Goal: Find contact information: Find contact information

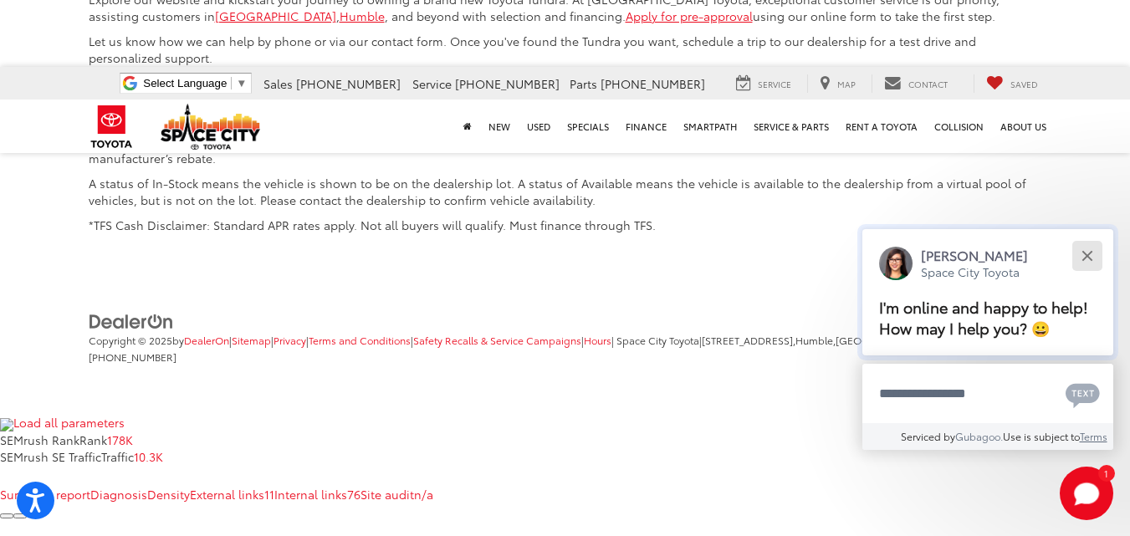
click at [1089, 256] on div "Close" at bounding box center [1087, 255] width 11 height 11
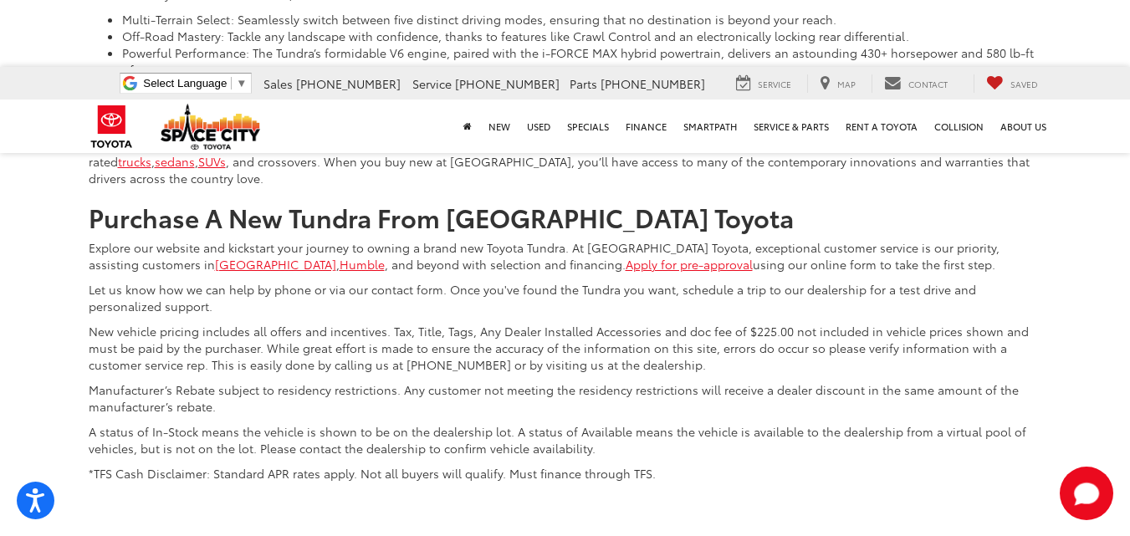
scroll to position [6206, 0]
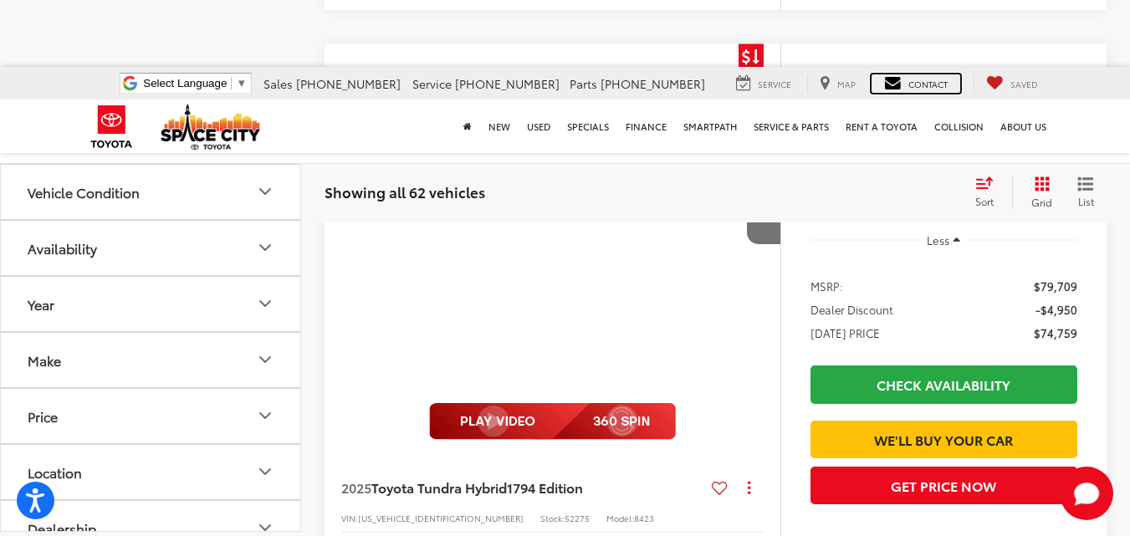
click at [928, 82] on span "Contact" at bounding box center [928, 84] width 39 height 13
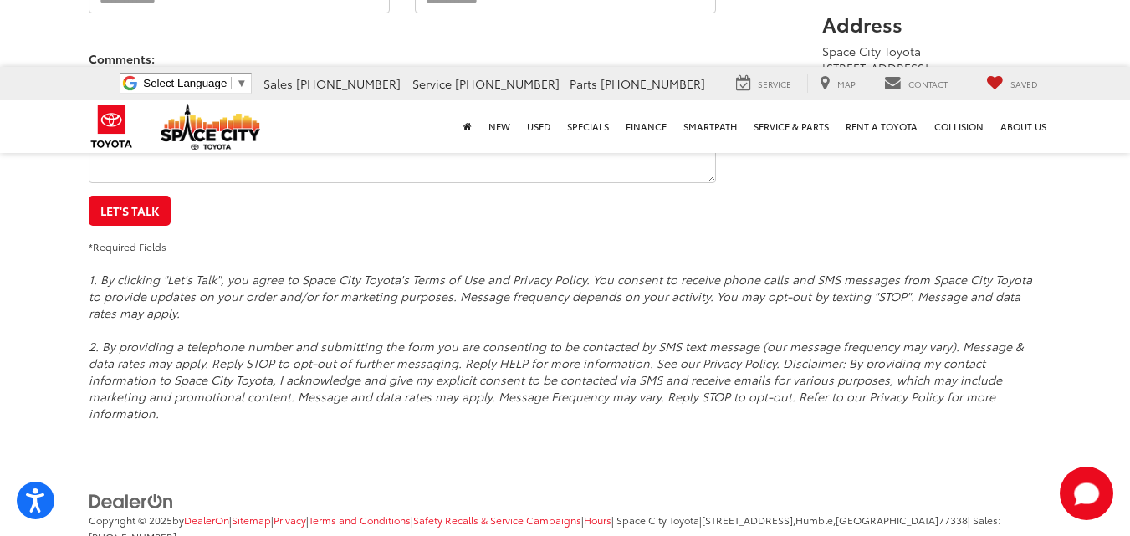
scroll to position [336, 0]
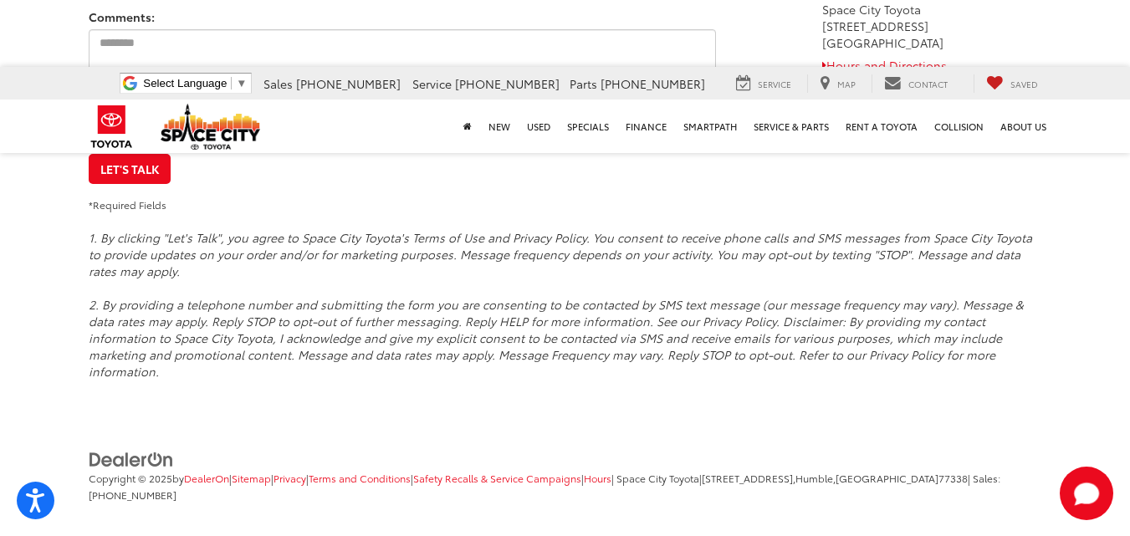
drag, startPoint x: 1142, startPoint y: 366, endPoint x: 1142, endPoint y: 402, distance: 36.0
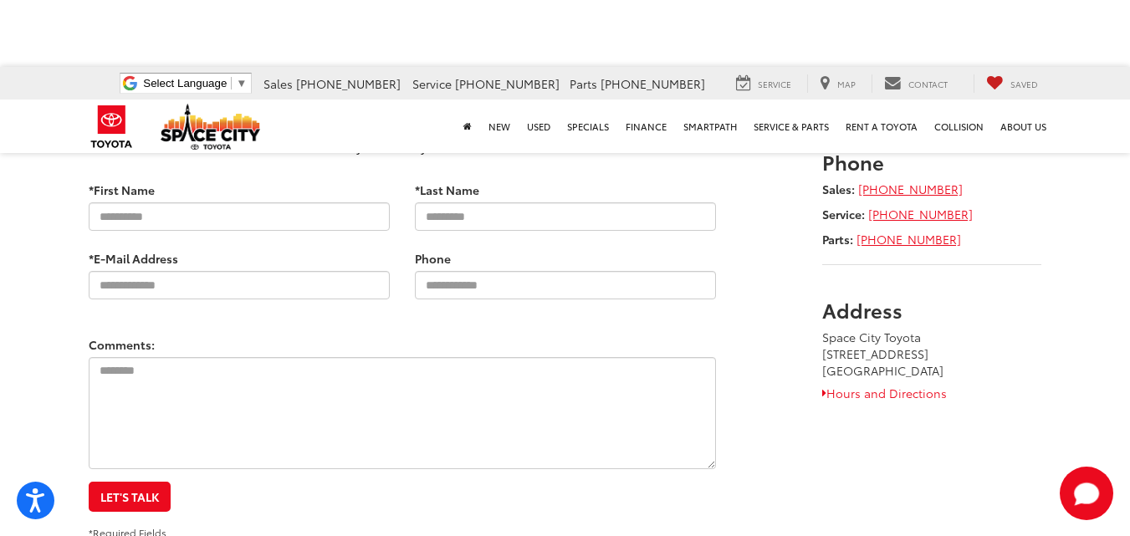
scroll to position [0, 0]
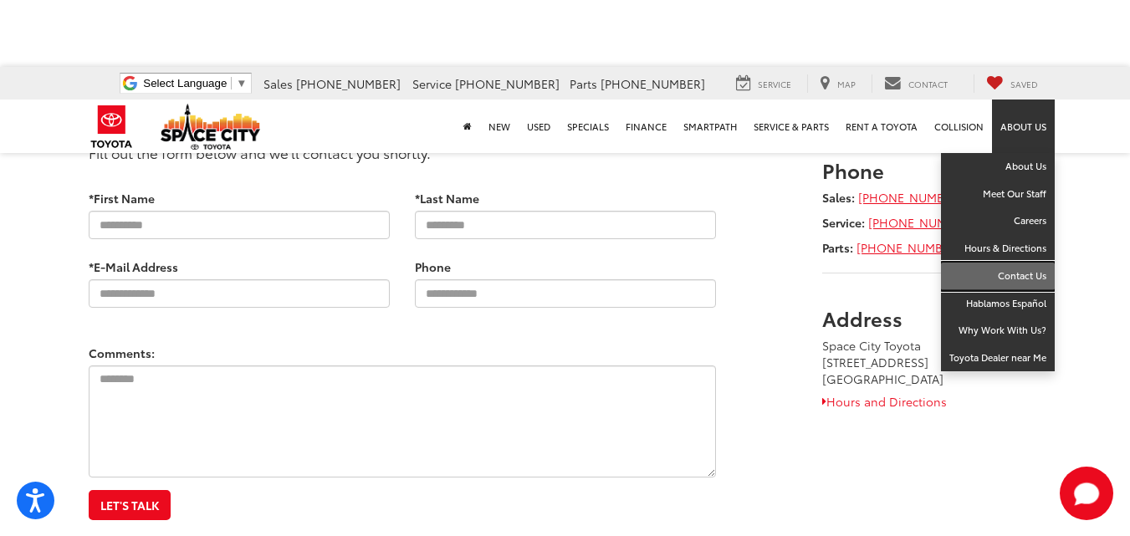
click at [1023, 266] on link "Contact Us" at bounding box center [998, 277] width 114 height 28
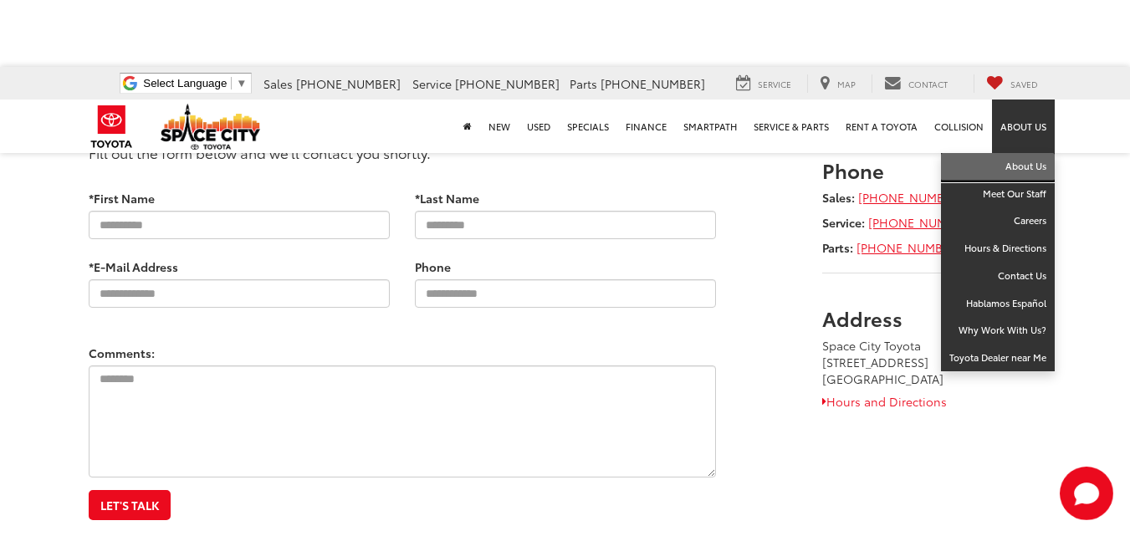
click at [1028, 161] on link "About Us" at bounding box center [998, 167] width 114 height 28
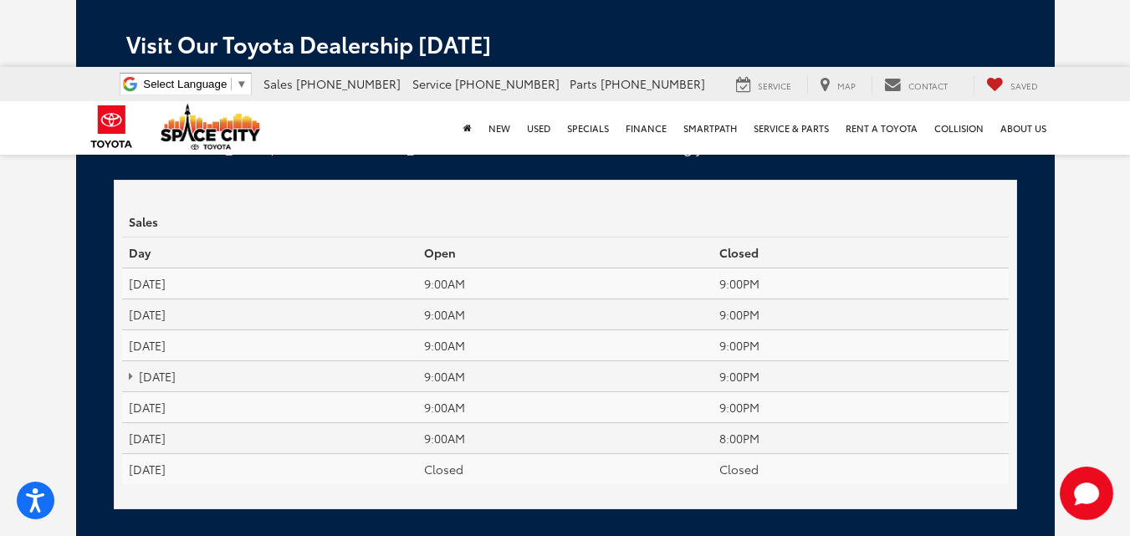
scroll to position [4132, 0]
